Goal: Transaction & Acquisition: Purchase product/service

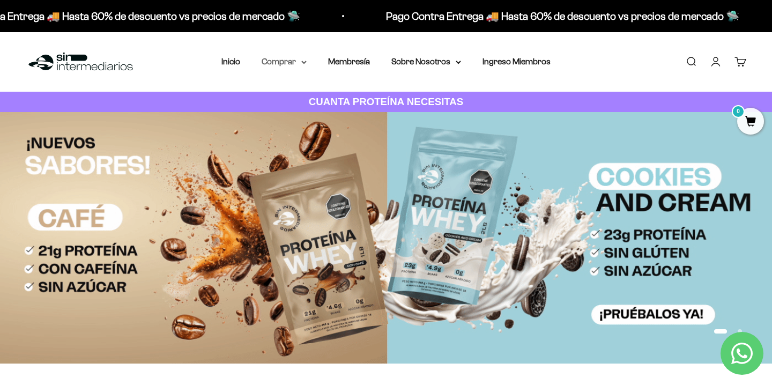
click at [298, 65] on summary "Comprar" at bounding box center [284, 62] width 45 height 14
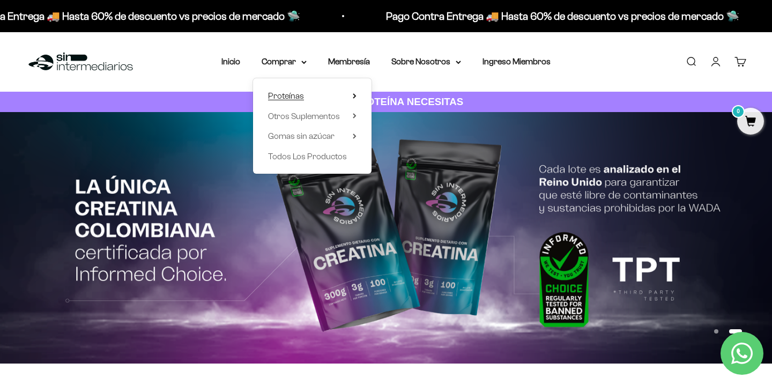
click at [311, 94] on summary "Proteínas" at bounding box center [312, 96] width 88 height 14
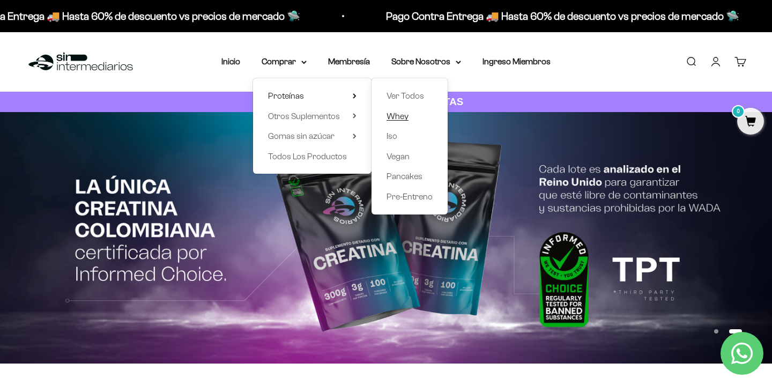
click at [395, 121] on span "Whey" at bounding box center [398, 116] width 22 height 14
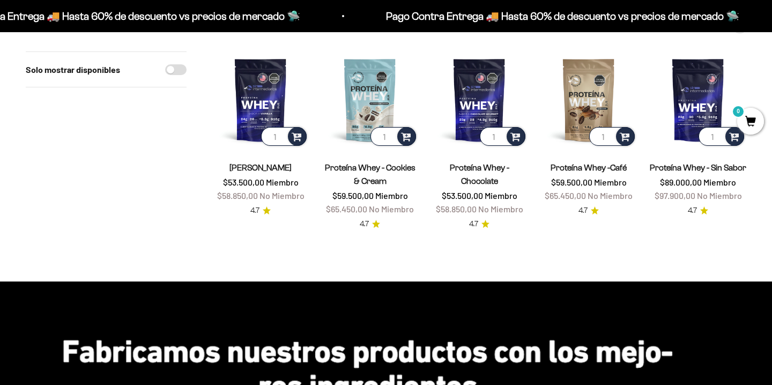
scroll to position [117, 0]
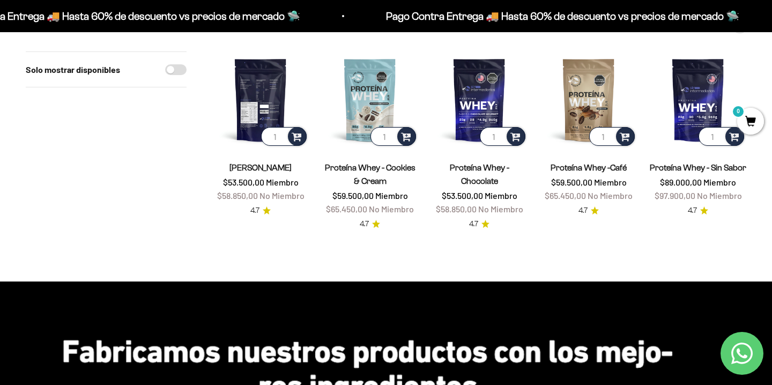
click at [284, 78] on img at bounding box center [260, 99] width 97 height 97
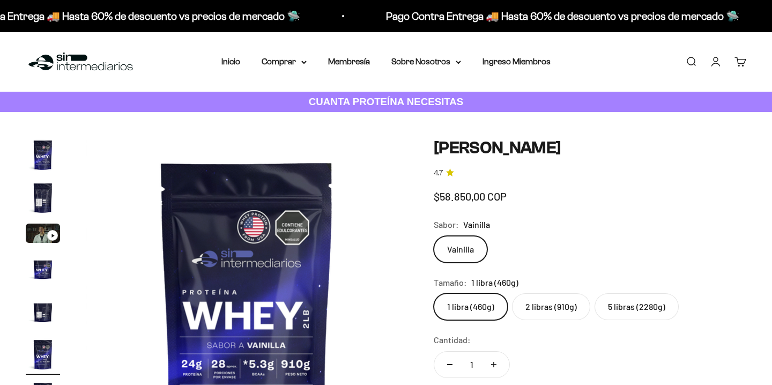
click at [548, 293] on label "2 libras (910g)" at bounding box center [551, 306] width 78 height 27
click at [434, 293] on input "2 libras (910g)" at bounding box center [433, 293] width 1 height 1
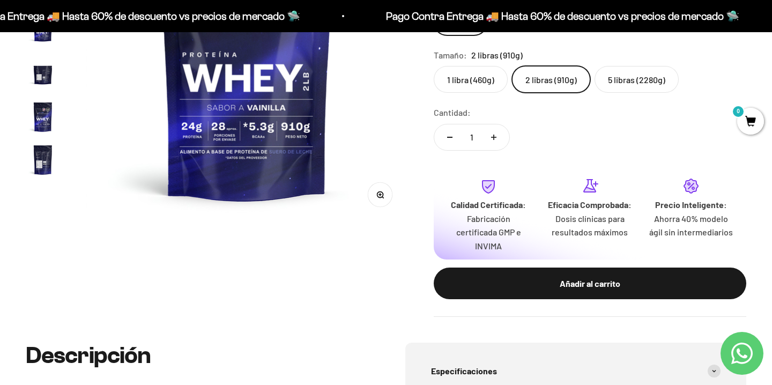
scroll to position [276, 0]
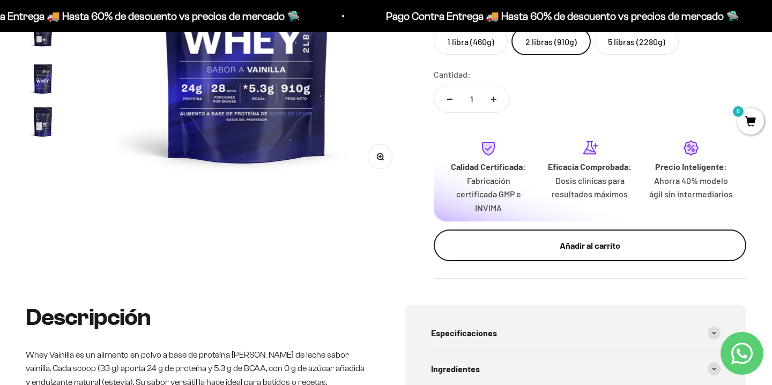
click at [587, 245] on div "Añadir al carrito" at bounding box center [590, 246] width 270 height 14
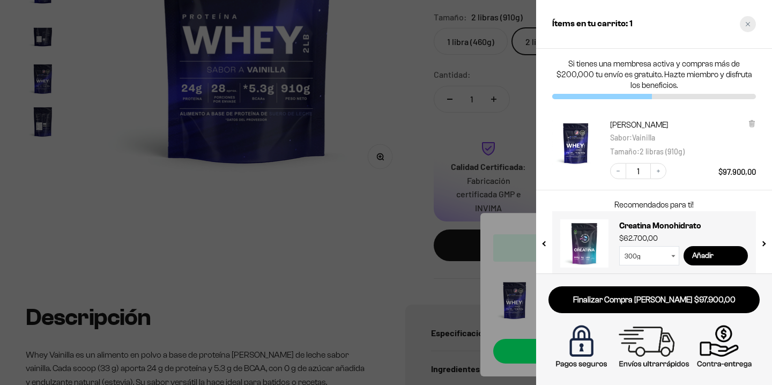
click at [745, 21] on div "Close cart" at bounding box center [748, 24] width 16 height 16
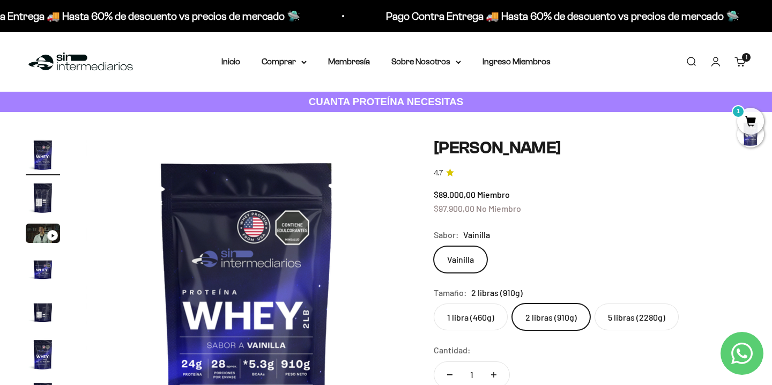
scroll to position [8, 0]
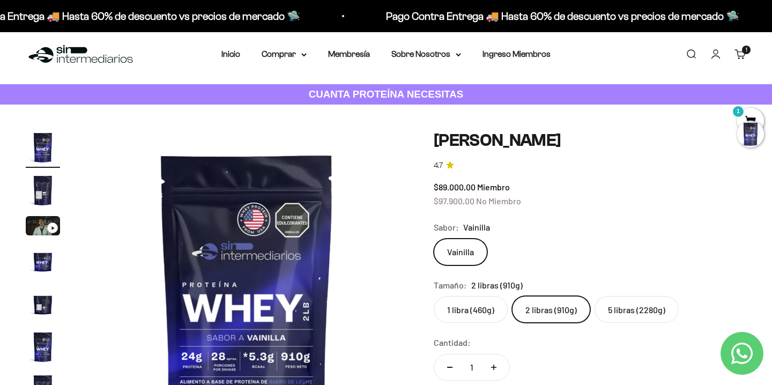
click at [750, 141] on div at bounding box center [750, 134] width 27 height 27
click at [751, 117] on span "1" at bounding box center [750, 121] width 27 height 27
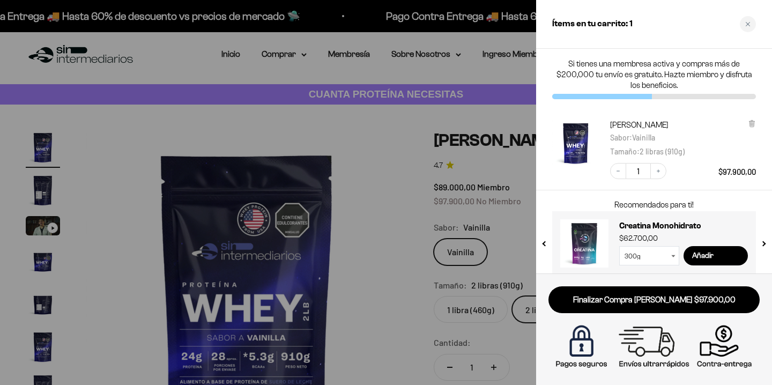
click at [672, 253] on select "300g 100g" at bounding box center [649, 255] width 60 height 19
select select "42749438034129"
click at [387, 161] on div at bounding box center [386, 192] width 772 height 385
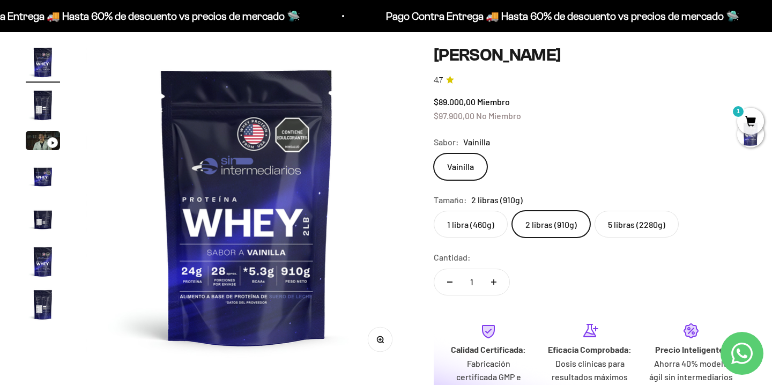
scroll to position [102, 0]
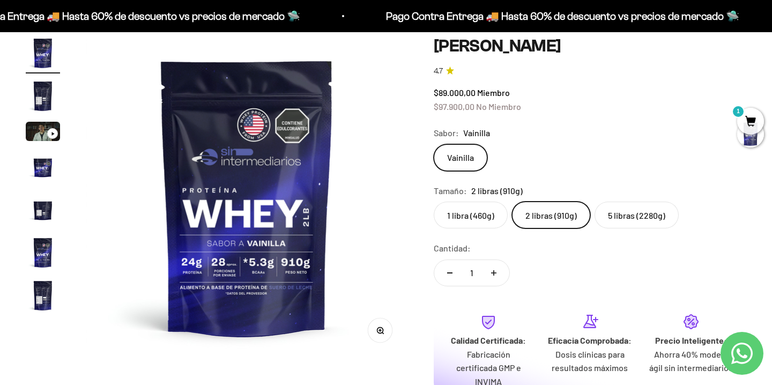
click at [646, 208] on label "5 libras (2280g)" at bounding box center [637, 215] width 84 height 27
click at [434, 202] on input "5 libras (2280g)" at bounding box center [433, 201] width 1 height 1
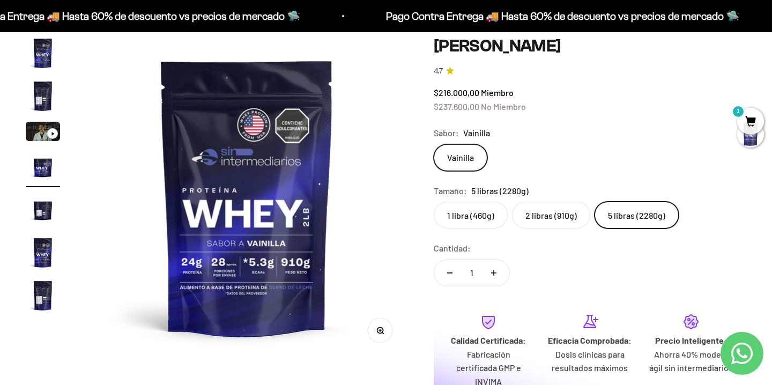
scroll to position [0, 1005]
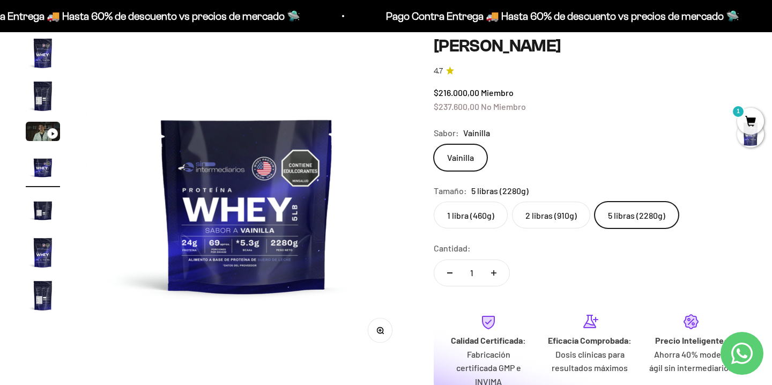
click at [567, 214] on label "2 libras (910g)" at bounding box center [551, 215] width 78 height 27
click at [434, 202] on input "2 libras (910g)" at bounding box center [433, 201] width 1 height 1
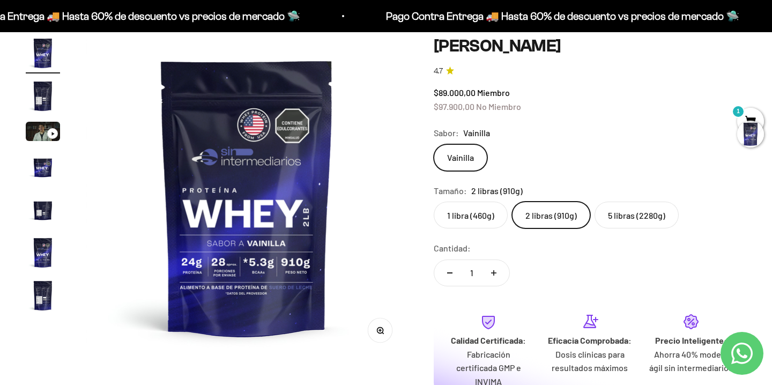
click at [751, 141] on div at bounding box center [750, 134] width 27 height 27
click at [752, 116] on span "1" at bounding box center [750, 121] width 27 height 27
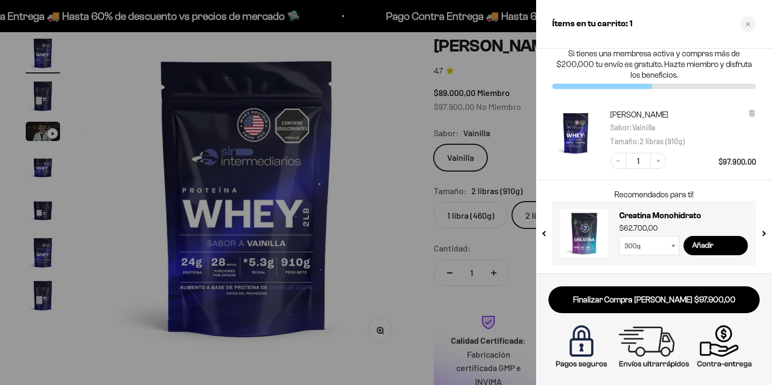
scroll to position [10, 0]
click at [747, 21] on div "Close cart" at bounding box center [748, 24] width 16 height 16
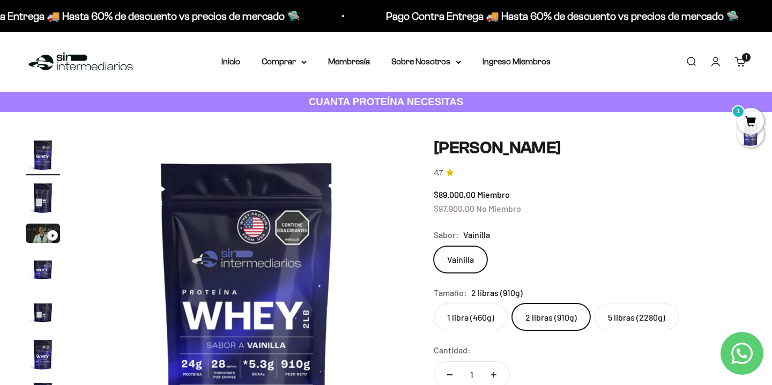
scroll to position [0, 0]
click at [717, 63] on link "Iniciar sesión" at bounding box center [716, 62] width 12 height 12
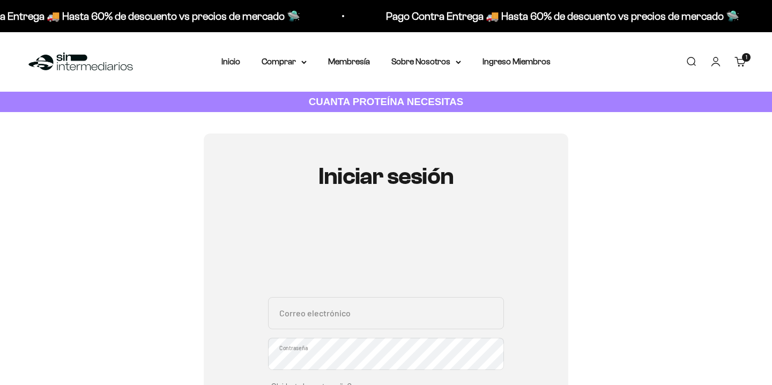
scroll to position [135, 0]
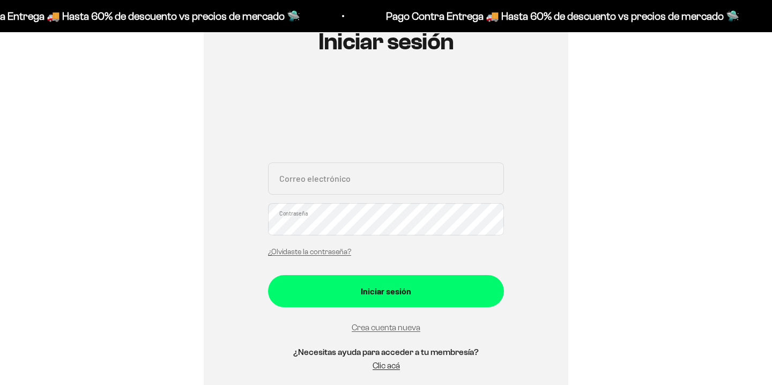
type input "decheverrym@hotmail.com"
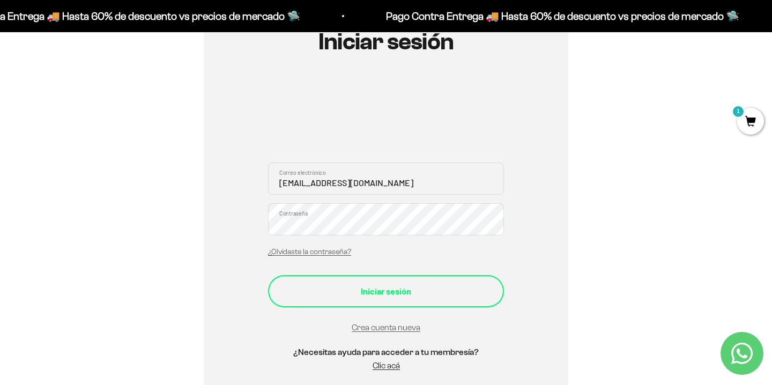
click at [396, 300] on button "Iniciar sesión" at bounding box center [386, 291] width 236 height 32
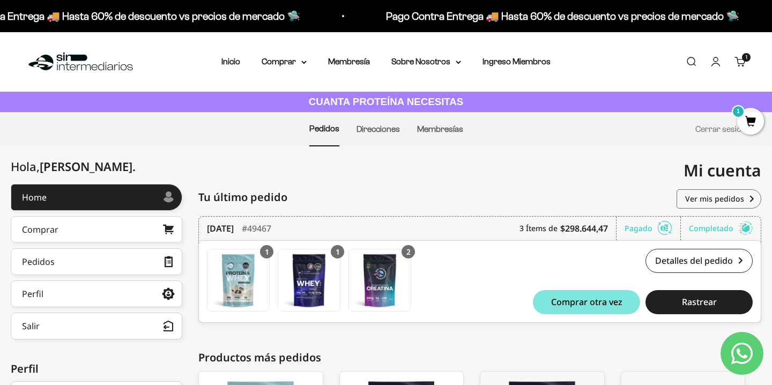
click at [761, 118] on span "1" at bounding box center [750, 121] width 27 height 27
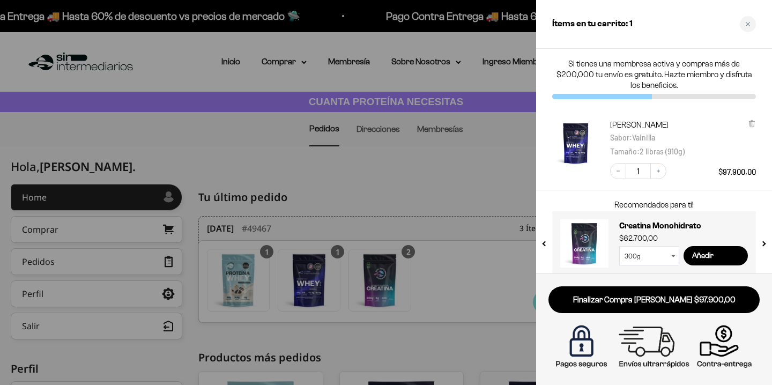
click at [570, 140] on img "Proteína Whey - Vainilla - Vainilla / 2 libras (910g)" at bounding box center [575, 143] width 47 height 47
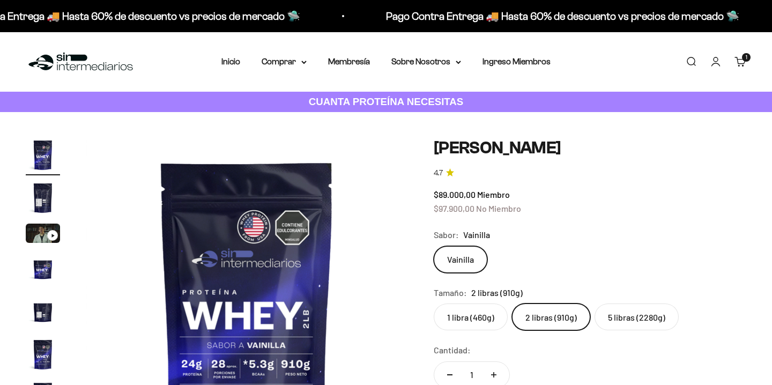
click at [739, 65] on link "Carrito 1 artículo 1" at bounding box center [741, 62] width 12 height 12
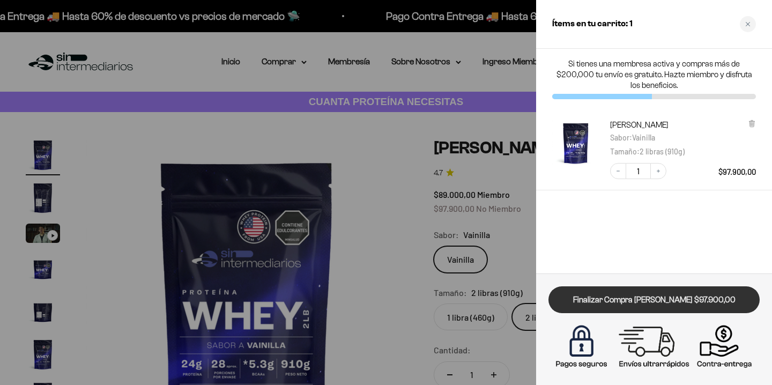
click at [683, 300] on link "Finalizar Compra [PERSON_NAME] $97.900,00" at bounding box center [653, 299] width 211 height 27
